Goal: Task Accomplishment & Management: Use online tool/utility

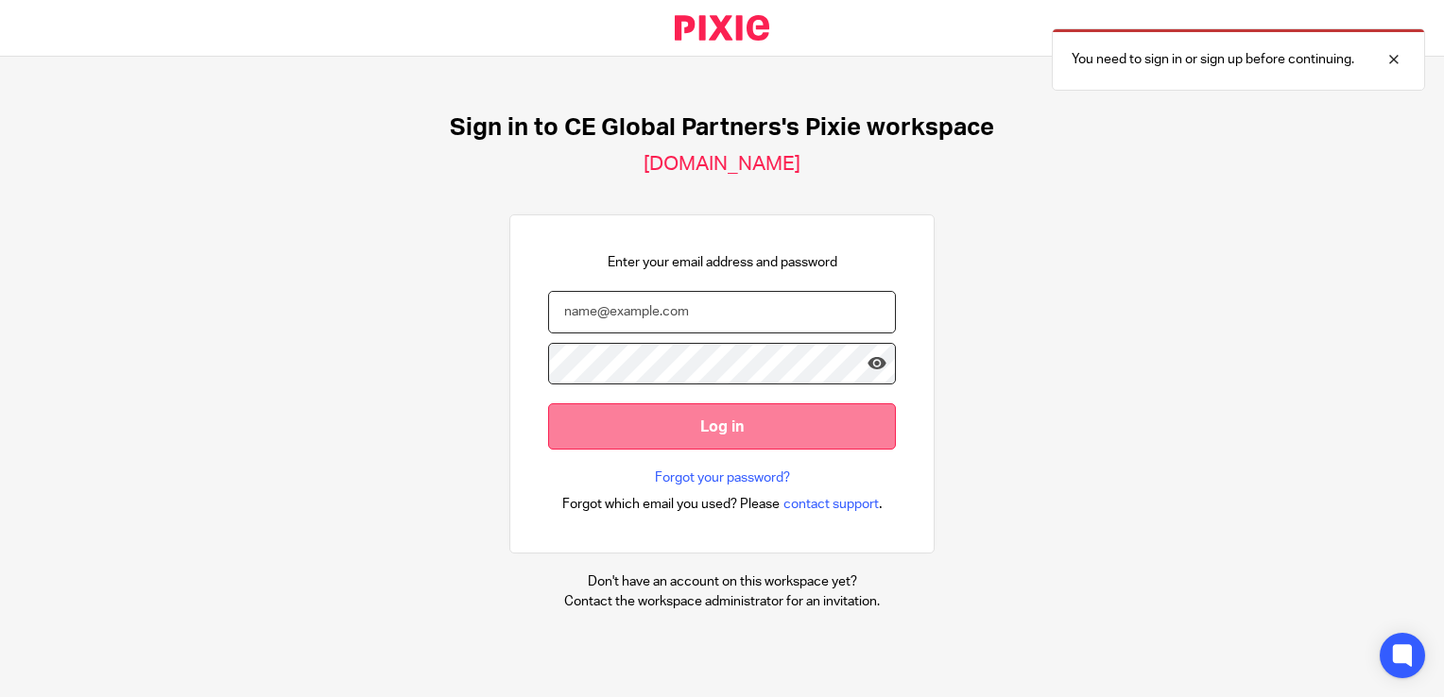
type input "alex.thompson@ceglobalpartners.com"
click at [768, 409] on input "Log in" at bounding box center [722, 426] width 348 height 46
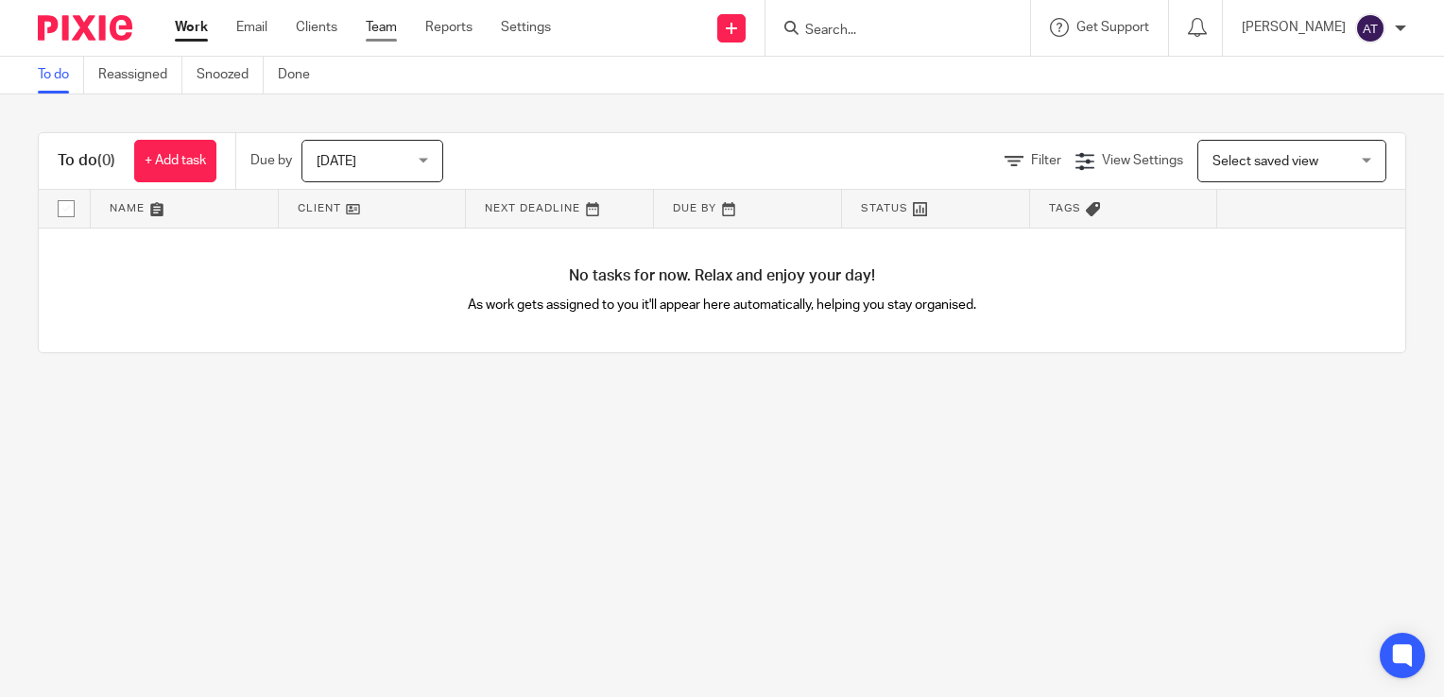
click at [383, 33] on link "Team" at bounding box center [381, 27] width 31 height 19
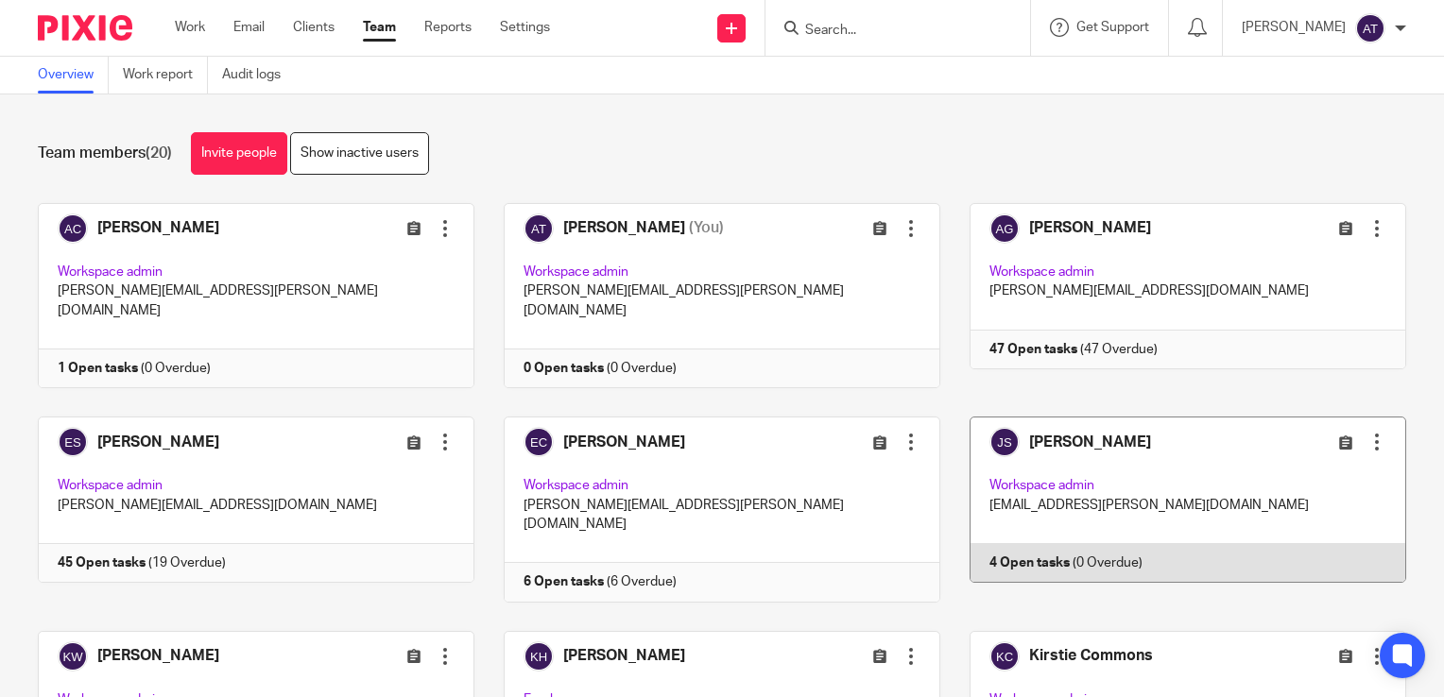
click at [1030, 503] on link at bounding box center [1173, 509] width 466 height 185
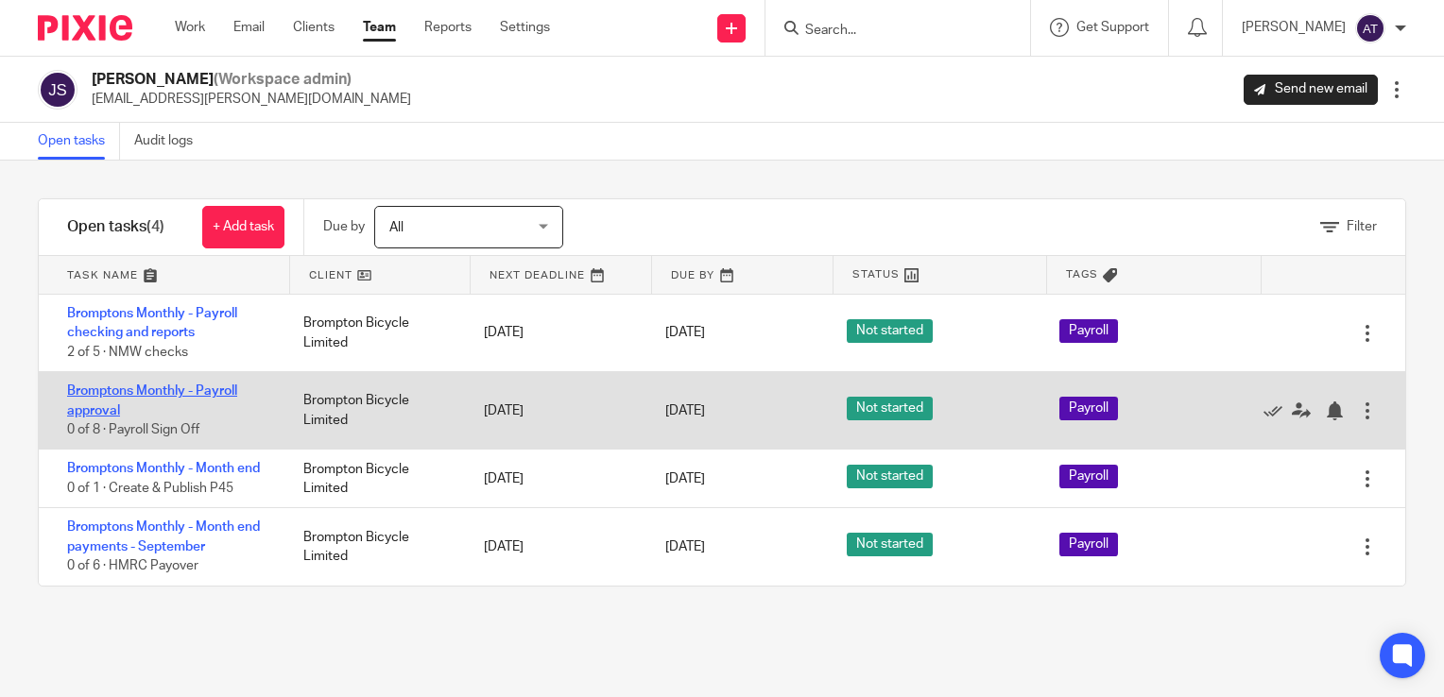
click at [171, 386] on link "Bromptons Monthly - Payroll approval" at bounding box center [152, 401] width 170 height 32
